Goal: Task Accomplishment & Management: Manage account settings

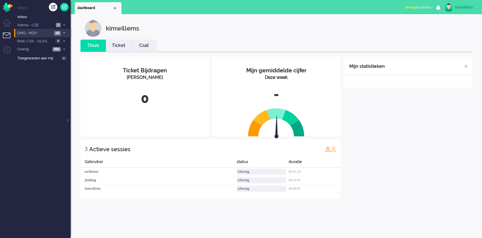
click at [18, 32] on span "DMG - MZH" at bounding box center [34, 33] width 36 height 5
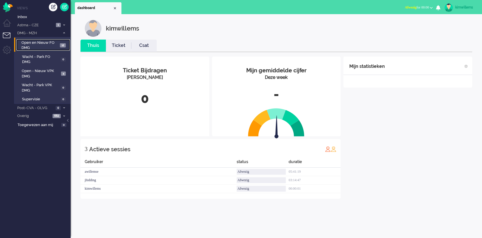
click at [27, 45] on span "Open en Nieuw FO DMG" at bounding box center [39, 45] width 37 height 10
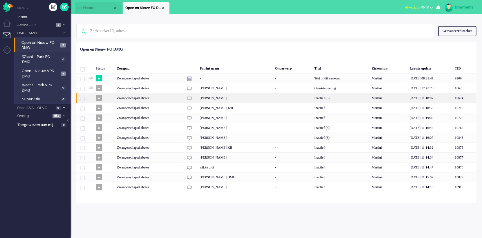
click at [312, 94] on div "Zwangerschapsdiabetes" at bounding box center [340, 98] width 57 height 10
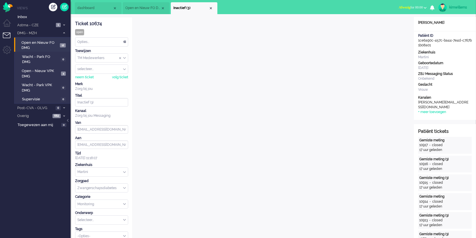
scroll to position [17, 0]
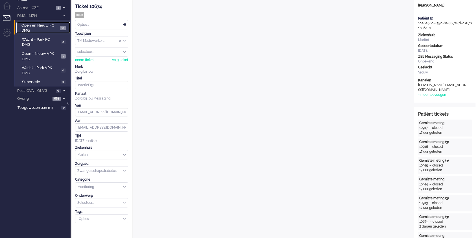
click at [42, 26] on span "Open en Nieuw FO DMG" at bounding box center [39, 28] width 37 height 10
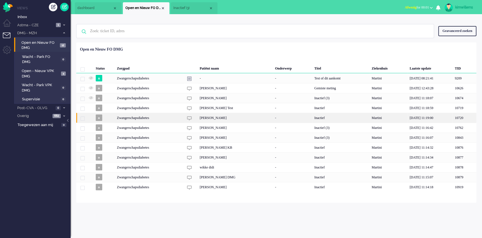
click at [453, 116] on div "10720" at bounding box center [465, 118] width 24 height 10
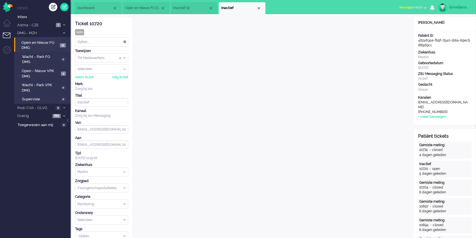
scroll to position [17, 0]
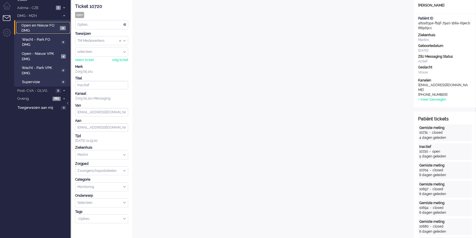
click at [34, 26] on span "Open en Nieuw FO DMG" at bounding box center [39, 28] width 37 height 10
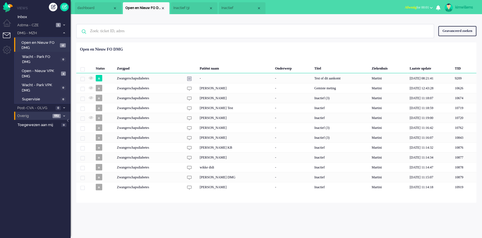
click at [51, 112] on li "Overig 682" at bounding box center [42, 116] width 56 height 8
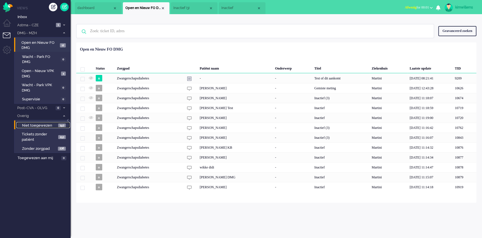
click at [50, 123] on span "Niet toegewezen" at bounding box center [39, 125] width 35 height 5
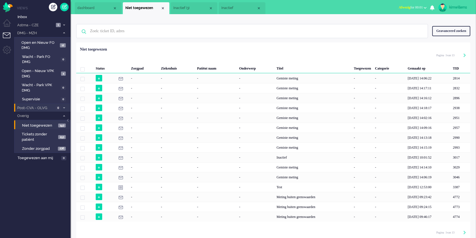
click at [35, 105] on span "Post-CVA - OLVG" at bounding box center [35, 107] width 38 height 5
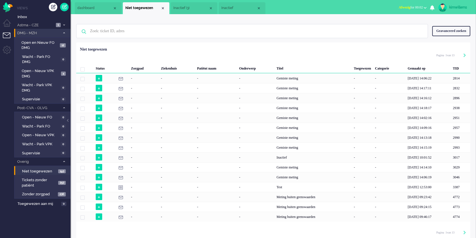
click at [64, 34] on icon at bounding box center [64, 33] width 2 height 2
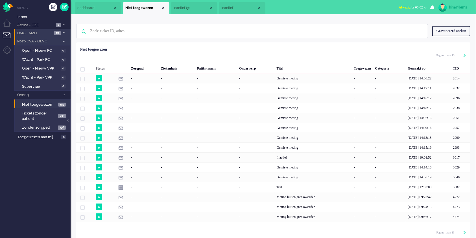
click at [64, 42] on icon at bounding box center [64, 41] width 2 height 2
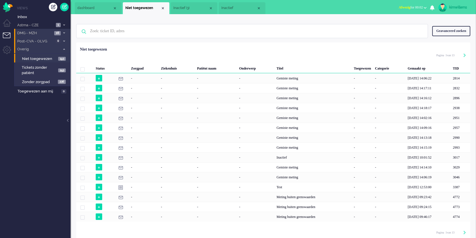
click at [64, 49] on icon at bounding box center [64, 49] width 2 height 2
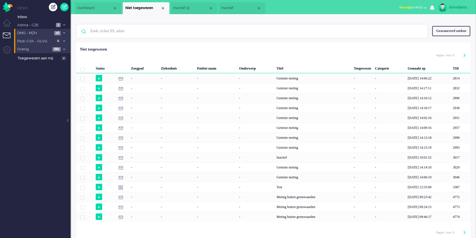
click at [460, 7] on div "kimwillems" at bounding box center [459, 8] width 21 height 6
click at [431, 38] on link "Instellingen" at bounding box center [452, 38] width 42 height 6
select select
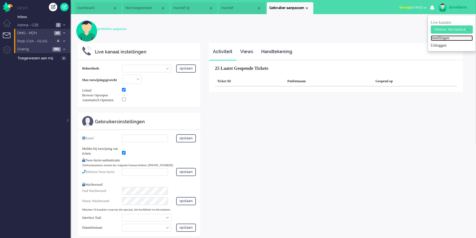
select select "browser"
checkbox input "true"
type input "[EMAIL_ADDRESS][DOMAIN_NAME]"
checkbox input "true"
type input "[PHONE_NUMBER]"
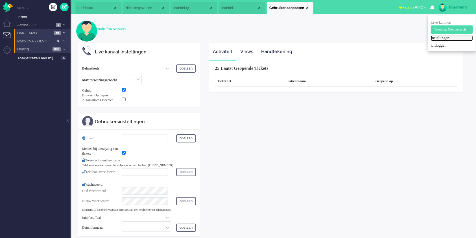
select select "nl"
select select "en_GB"
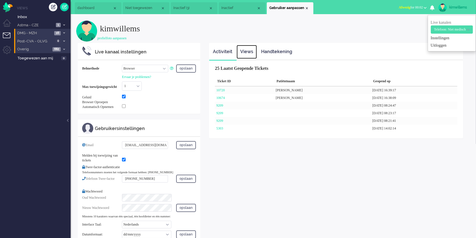
click at [244, 51] on link "Views" at bounding box center [247, 52] width 20 height 14
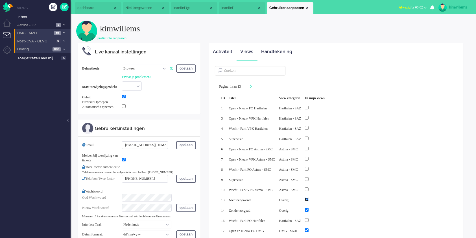
click at [309, 197] on input "checkbox" at bounding box center [307, 199] width 4 height 4
checkbox input "false"
click at [309, 208] on input "checkbox" at bounding box center [307, 210] width 4 height 4
checkbox input "false"
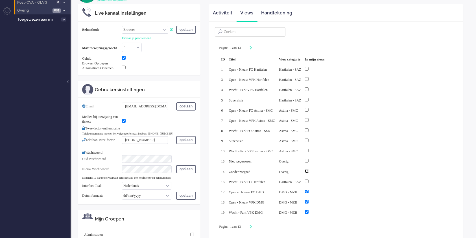
scroll to position [75, 0]
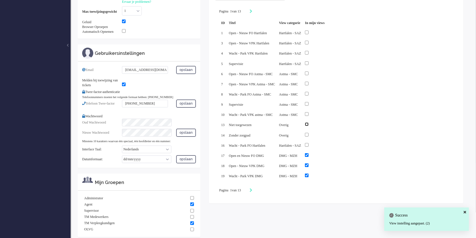
click at [309, 122] on input "checkbox" at bounding box center [307, 124] width 4 height 4
checkbox input "true"
click at [309, 133] on input "checkbox" at bounding box center [307, 135] width 4 height 4
checkbox input "true"
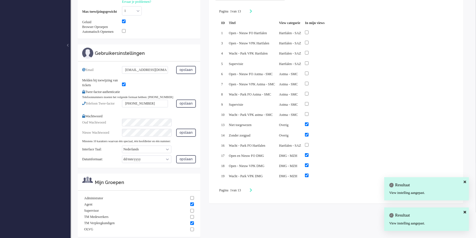
click at [322, 152] on div at bounding box center [314, 155] width 19 height 6
drag, startPoint x: 322, startPoint y: 160, endPoint x: 323, endPoint y: 166, distance: 6.6
click at [309, 163] on input "checkbox" at bounding box center [307, 165] width 4 height 4
checkbox input "false"
drag, startPoint x: 323, startPoint y: 169, endPoint x: 320, endPoint y: 153, distance: 16.6
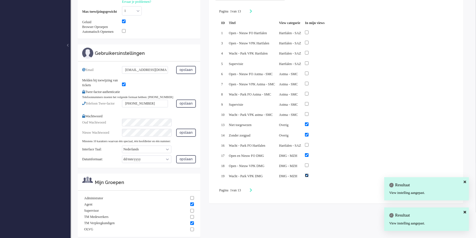
click at [309, 173] on input "checkbox" at bounding box center [307, 175] width 4 height 4
checkbox input "false"
click at [309, 153] on input "checkbox" at bounding box center [307, 155] width 4 height 4
checkbox input "false"
click at [253, 188] on icon "Next" at bounding box center [251, 190] width 3 height 4
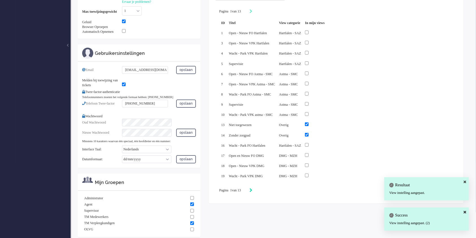
type input "2"
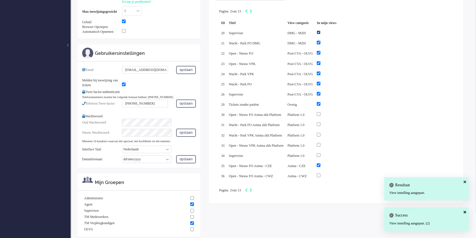
click at [321, 32] on input "checkbox" at bounding box center [319, 33] width 4 height 4
checkbox input "false"
click at [321, 42] on input "checkbox" at bounding box center [319, 43] width 4 height 4
checkbox input "false"
drag, startPoint x: 334, startPoint y: 52, endPoint x: 335, endPoint y: 59, distance: 7.1
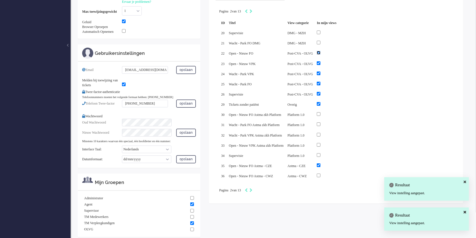
click at [321, 53] on input "checkbox" at bounding box center [319, 53] width 4 height 4
checkbox input "false"
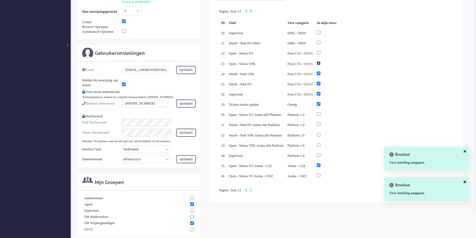
click at [321, 61] on input "checkbox" at bounding box center [319, 63] width 4 height 4
checkbox input "false"
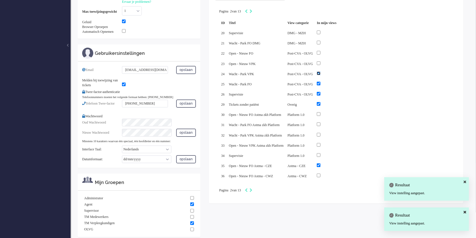
click at [321, 71] on input "checkbox" at bounding box center [319, 73] width 4 height 4
checkbox input "false"
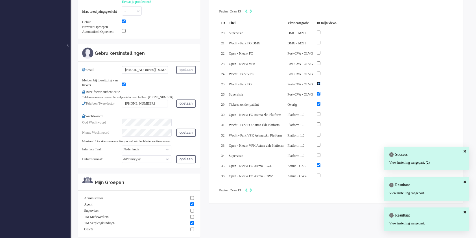
click at [321, 82] on input "checkbox" at bounding box center [319, 84] width 4 height 4
checkbox input "false"
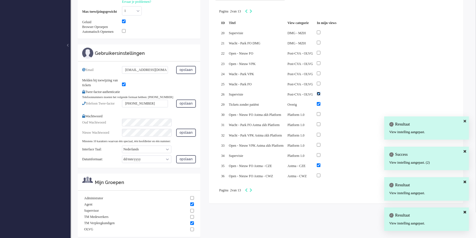
click at [321, 92] on input "checkbox" at bounding box center [319, 94] width 4 height 4
checkbox input "false"
click at [321, 102] on input "checkbox" at bounding box center [319, 104] width 4 height 4
checkbox input "false"
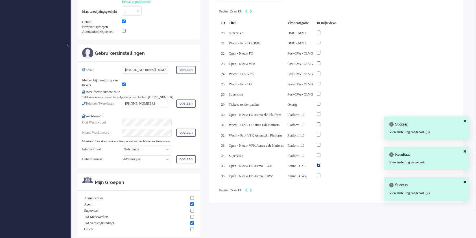
click at [321, 163] on input "checkbox" at bounding box center [319, 165] width 4 height 4
checkbox input "false"
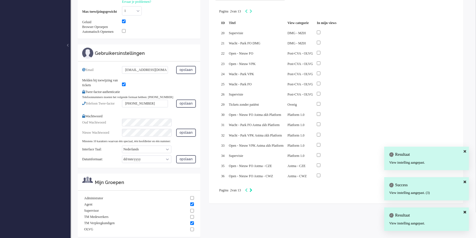
click at [253, 188] on icon "Next" at bounding box center [251, 190] width 3 height 4
type input "3"
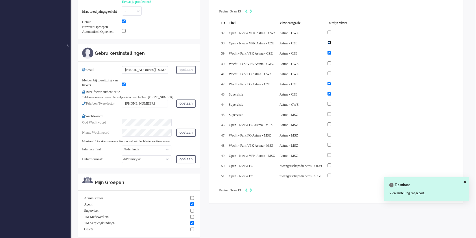
click at [331, 44] on input "checkbox" at bounding box center [330, 43] width 4 height 4
checkbox input "false"
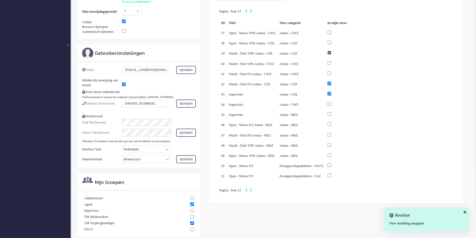
click at [331, 52] on input "checkbox" at bounding box center [330, 53] width 4 height 4
checkbox input "false"
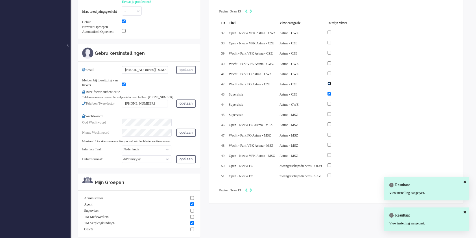
click at [331, 82] on input "checkbox" at bounding box center [330, 84] width 4 height 4
checkbox input "false"
click at [331, 92] on input "checkbox" at bounding box center [330, 94] width 4 height 4
checkbox input "false"
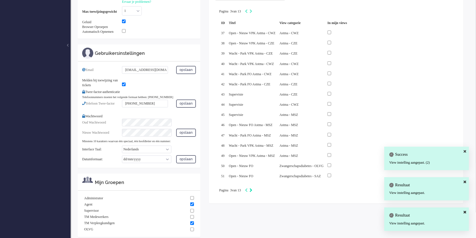
click at [253, 188] on icon "Next" at bounding box center [251, 190] width 3 height 4
type input "4"
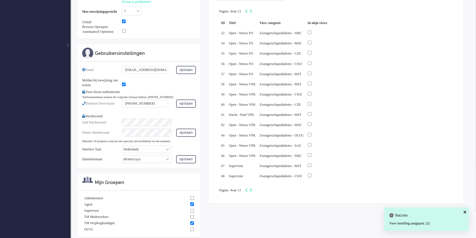
click at [260, 188] on div "Pagina 4 van 13" at bounding box center [336, 191] width 234 height 6
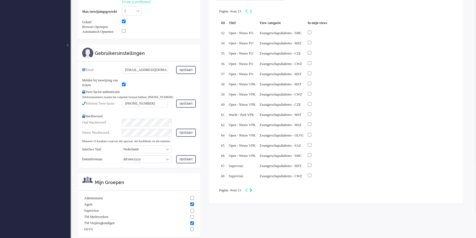
click at [253, 188] on icon "Next" at bounding box center [251, 190] width 3 height 4
type input "5"
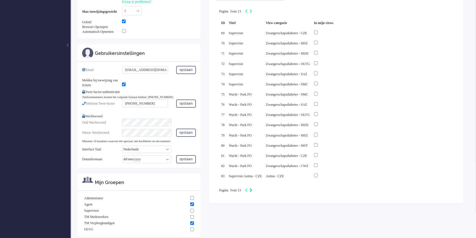
click at [253, 188] on icon "Next" at bounding box center [251, 190] width 3 height 4
type input "6"
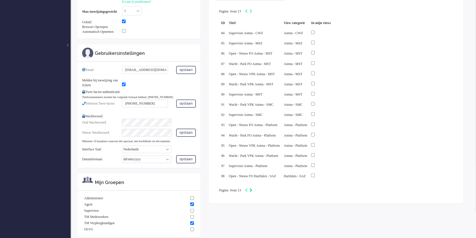
click at [253, 188] on icon "Next" at bounding box center [251, 190] width 3 height 4
type input "7"
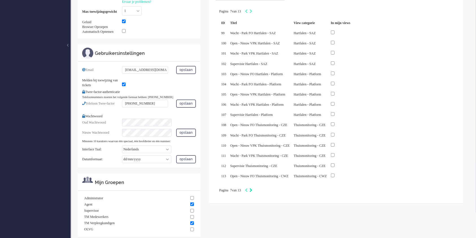
click at [253, 188] on icon "Next" at bounding box center [251, 190] width 3 height 4
type input "8"
click at [253, 188] on icon "Next" at bounding box center [251, 190] width 3 height 4
type input "9"
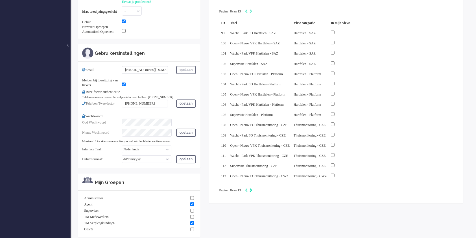
type input "9"
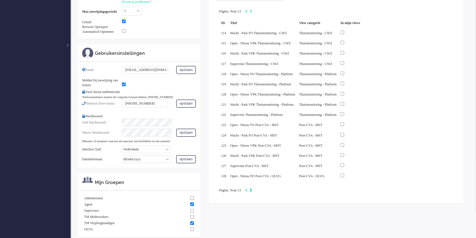
click at [253, 188] on icon "Next" at bounding box center [251, 190] width 3 height 4
type input "10"
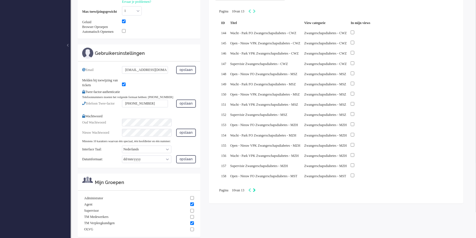
click at [256, 188] on div "Pagination" at bounding box center [251, 191] width 10 height 6
click at [255, 188] on div "Pagination" at bounding box center [251, 191] width 10 height 6
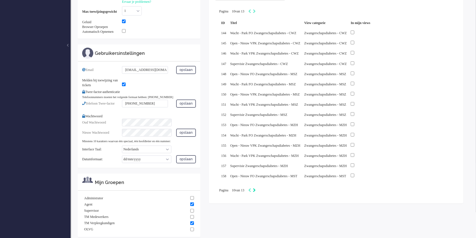
click at [256, 188] on icon "Next" at bounding box center [254, 190] width 3 height 4
type input "11"
click at [256, 188] on icon "Next" at bounding box center [254, 190] width 3 height 4
type input "12"
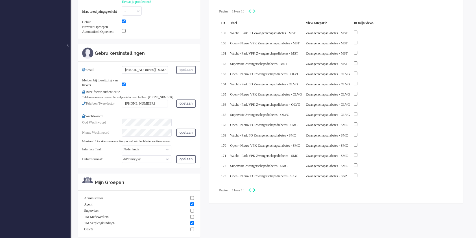
type input "12"
click at [256, 188] on icon "Next" at bounding box center [254, 190] width 3 height 4
type input "13"
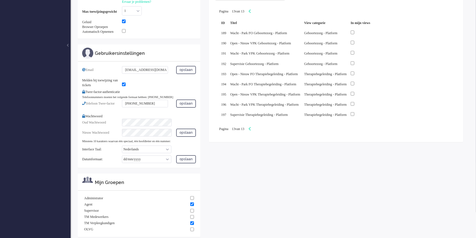
scroll to position [0, 0]
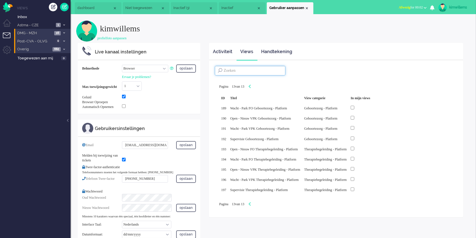
click at [261, 68] on input at bounding box center [250, 71] width 71 height 10
type input "cze"
type input "1"
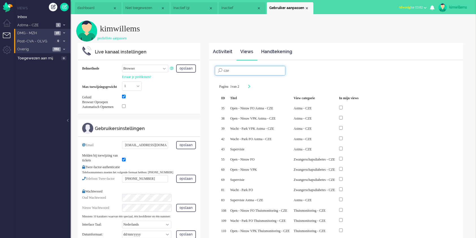
type input "cze"
click at [343, 107] on input "checkbox" at bounding box center [341, 108] width 4 height 4
checkbox input "true"
click at [343, 117] on input "checkbox" at bounding box center [341, 118] width 4 height 4
checkbox input "true"
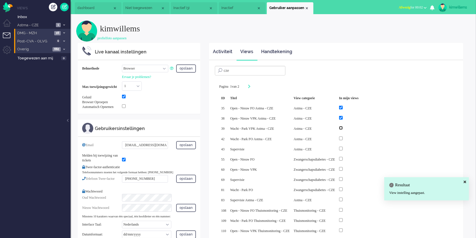
click at [343, 127] on input "checkbox" at bounding box center [341, 128] width 4 height 4
checkbox input "true"
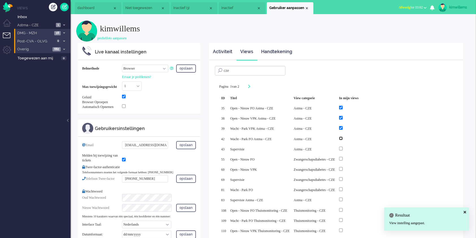
drag, startPoint x: 364, startPoint y: 137, endPoint x: 364, endPoint y: 147, distance: 10.5
click at [359, 139] on div at bounding box center [348, 138] width 19 height 6
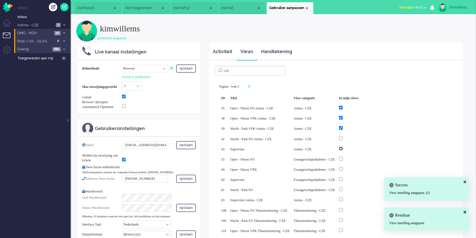
click at [343, 147] on input "checkbox" at bounding box center [341, 149] width 4 height 4
checkbox input "true"
drag, startPoint x: 363, startPoint y: 138, endPoint x: 379, endPoint y: 136, distance: 15.9
click at [343, 138] on input "checkbox" at bounding box center [341, 138] width 4 height 4
checkbox input "true"
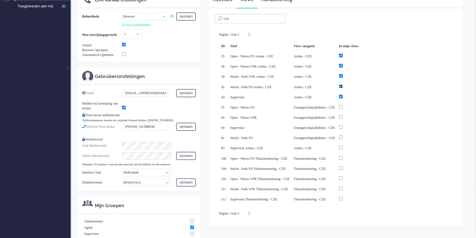
scroll to position [75, 0]
